Goal: Ask a question

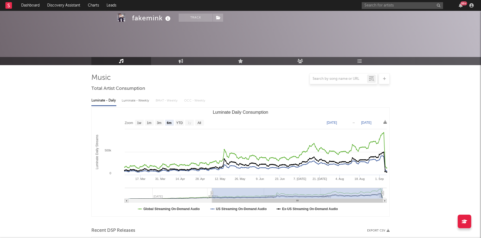
select select "6m"
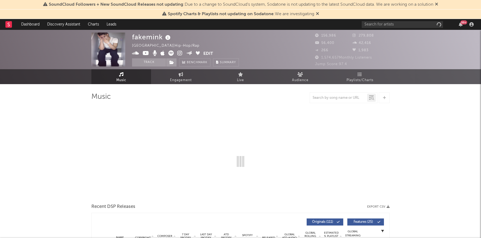
select select "6m"
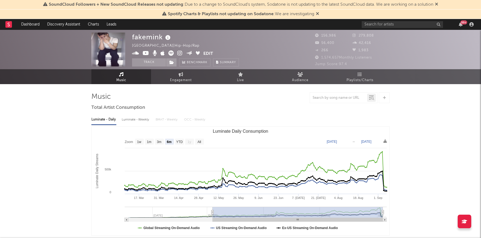
click at [438, 5] on icon at bounding box center [436, 4] width 3 height 4
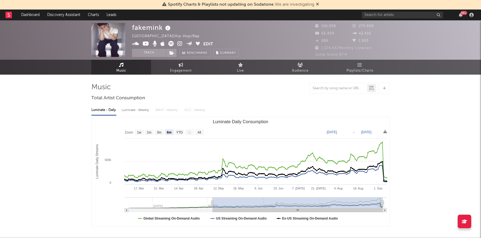
click at [320, 4] on div "Spotify Charts & Playlists not updating on Sodatone : We are investigating" at bounding box center [240, 4] width 481 height 9
click at [315, 4] on span "Spotify Charts & Playlists not updating on Sodatone : We are investigating" at bounding box center [240, 4] width 157 height 7
click at [318, 3] on icon at bounding box center [317, 4] width 3 height 4
